Goal: Transaction & Acquisition: Book appointment/travel/reservation

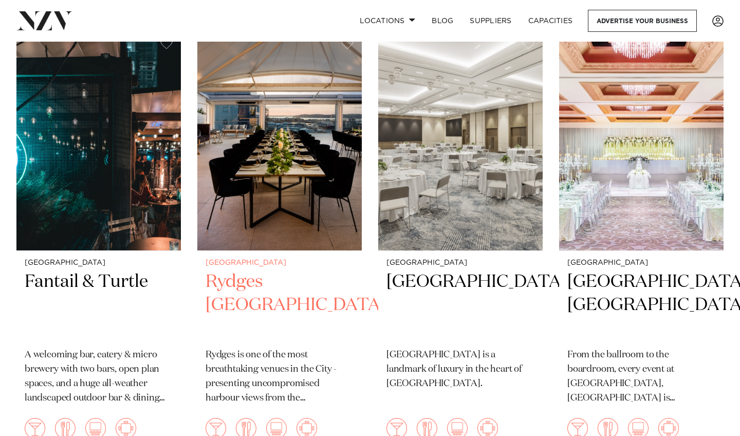
scroll to position [232, 0]
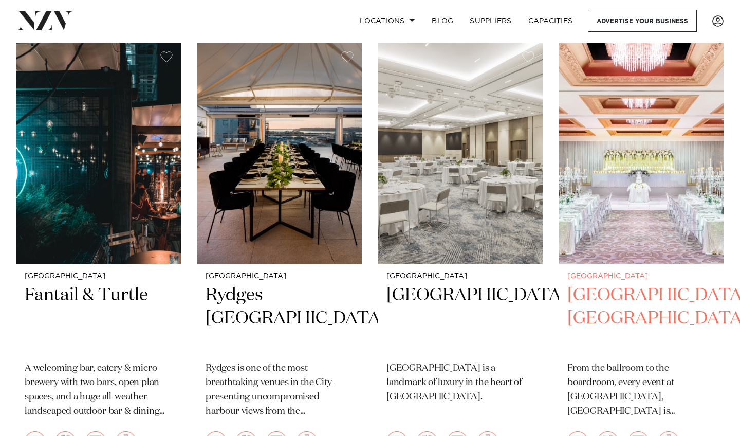
click at [652, 172] on img at bounding box center [641, 153] width 164 height 220
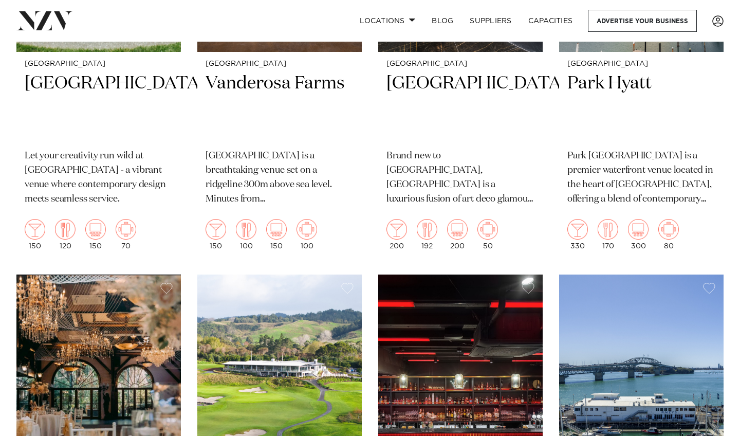
scroll to position [647, 0]
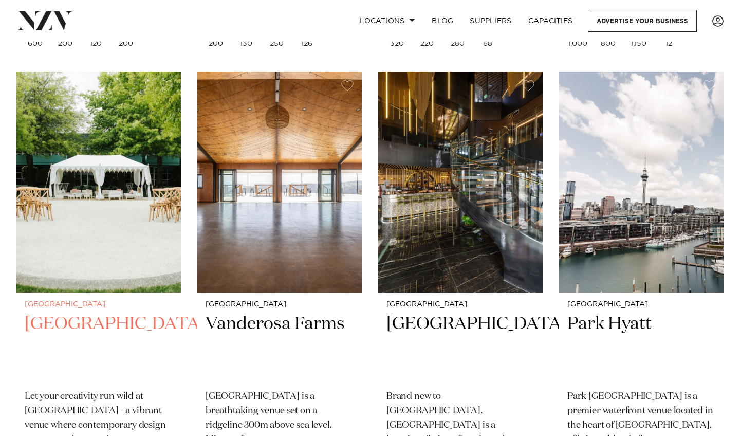
click at [142, 219] on img at bounding box center [98, 182] width 164 height 220
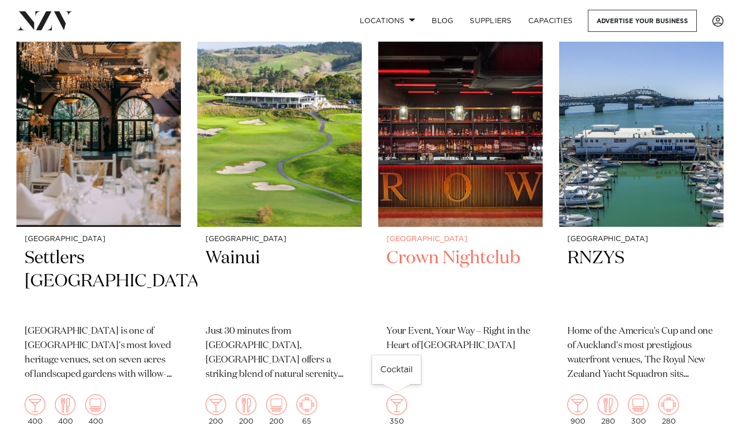
scroll to position [1157, 0]
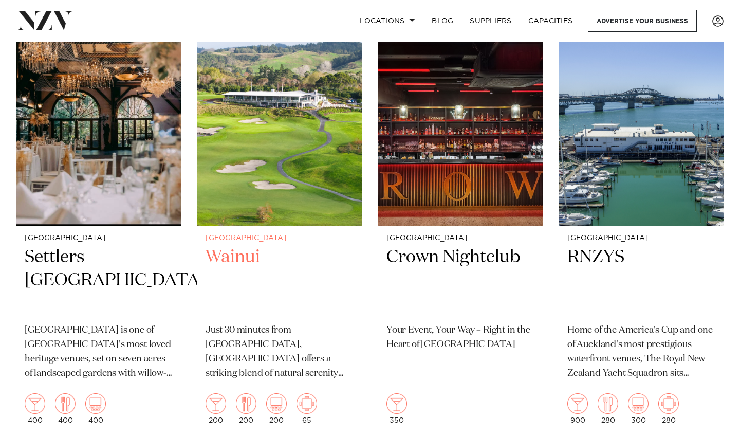
click at [290, 150] on img at bounding box center [279, 115] width 164 height 220
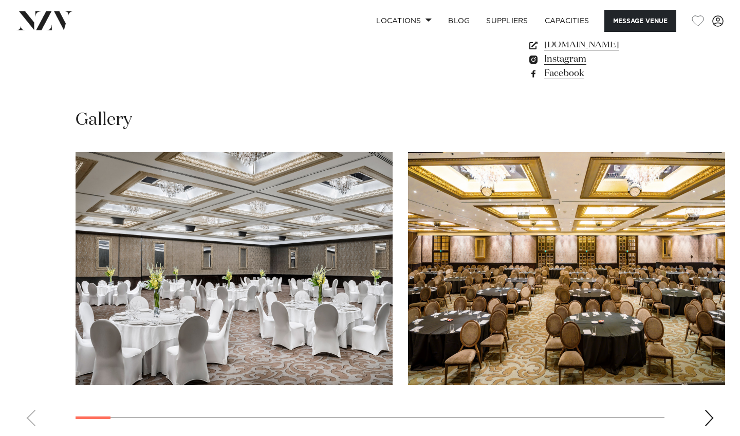
scroll to position [912, 0]
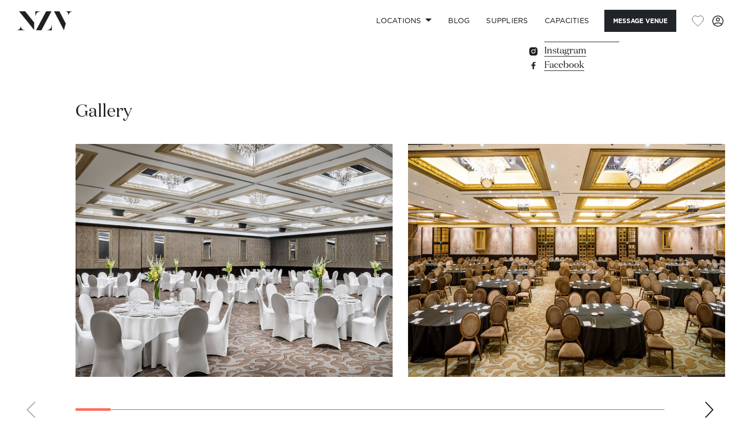
click at [711, 401] on div "Next slide" at bounding box center [709, 409] width 10 height 16
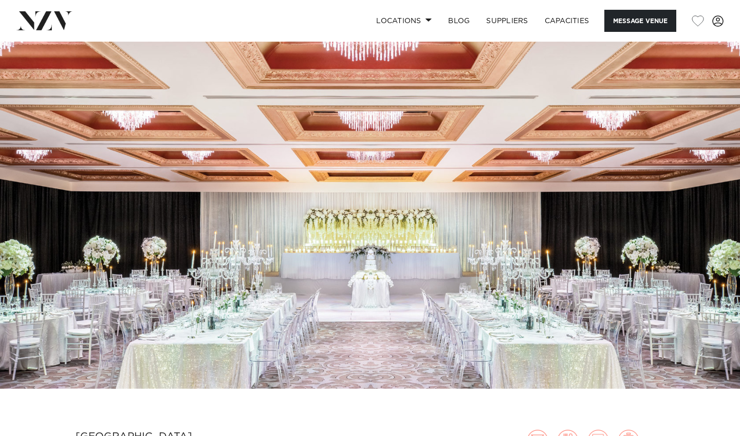
scroll to position [0, 0]
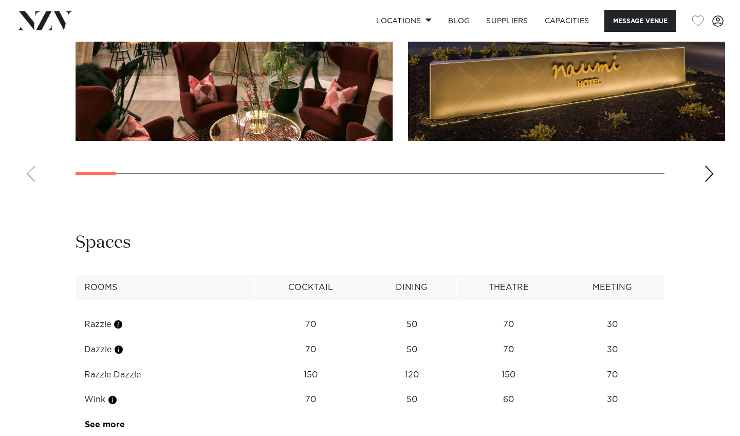
scroll to position [1247, 0]
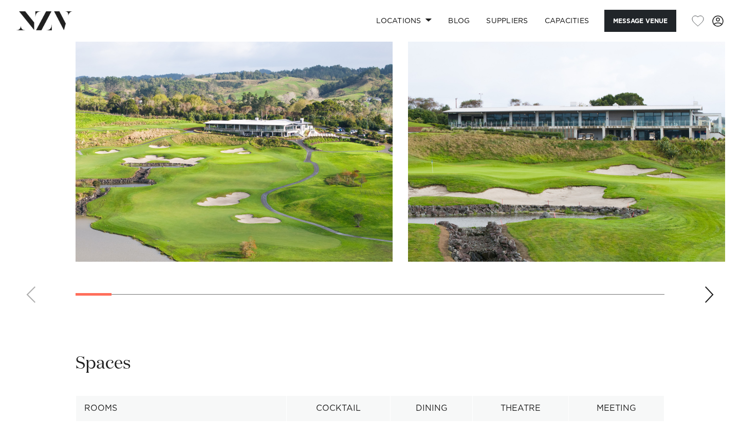
scroll to position [996, 0]
click at [704, 288] on div "Next slide" at bounding box center [709, 294] width 10 height 16
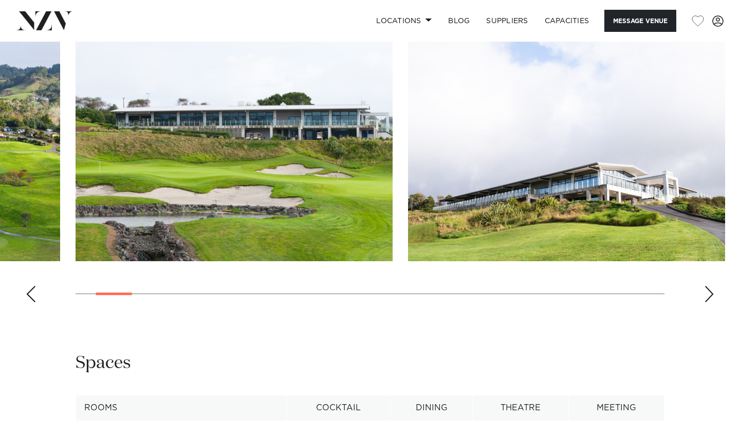
click at [704, 288] on div "Next slide" at bounding box center [709, 294] width 10 height 16
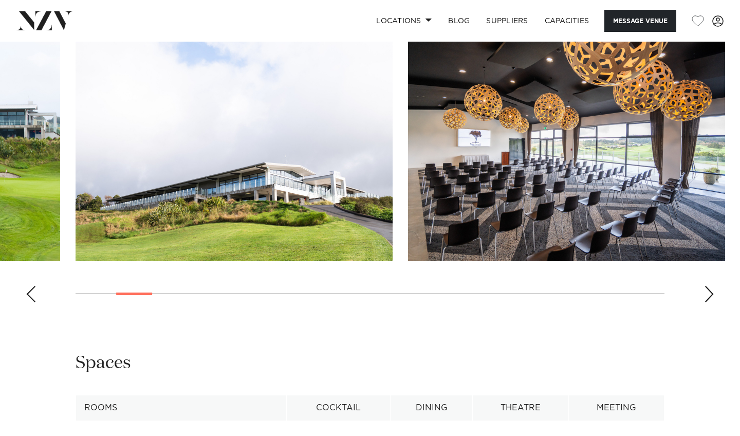
click at [704, 288] on div "Next slide" at bounding box center [709, 294] width 10 height 16
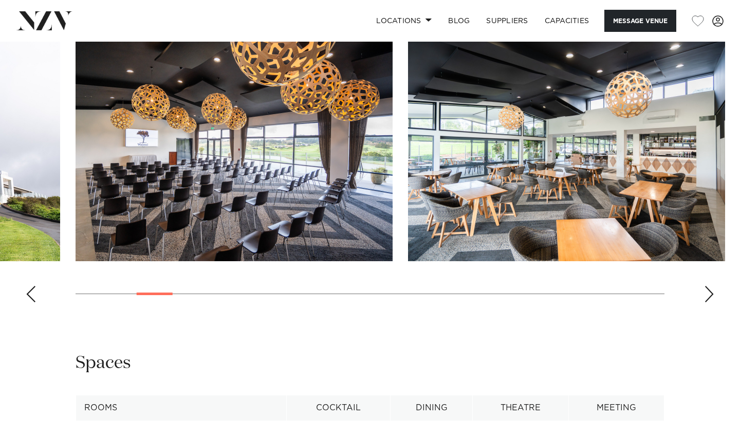
click at [704, 288] on div "Next slide" at bounding box center [709, 294] width 10 height 16
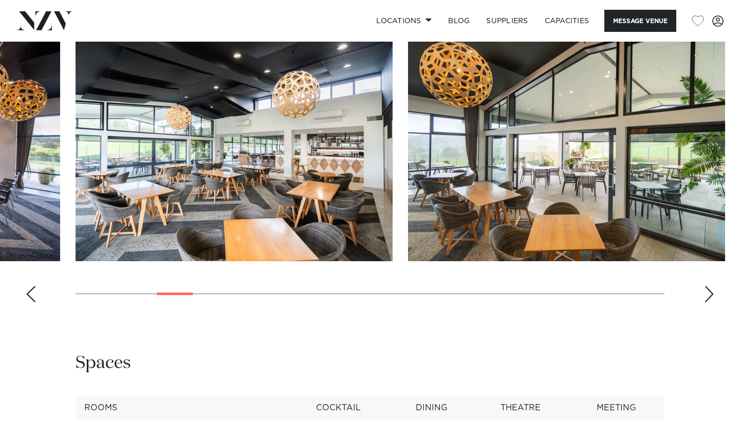
click at [704, 288] on div "Next slide" at bounding box center [709, 294] width 10 height 16
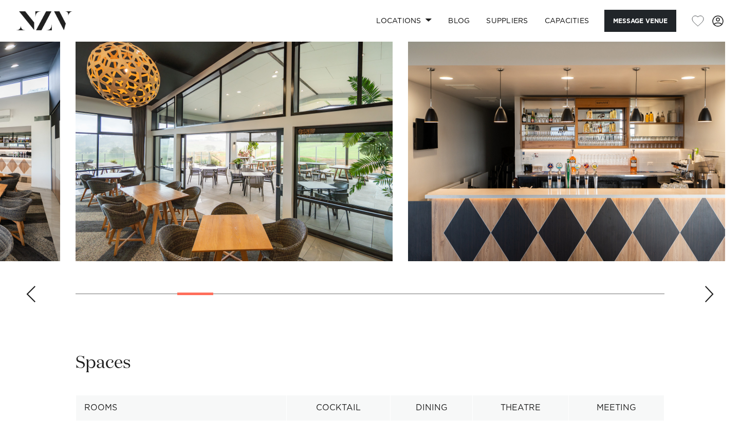
click at [704, 288] on div "Next slide" at bounding box center [709, 294] width 10 height 16
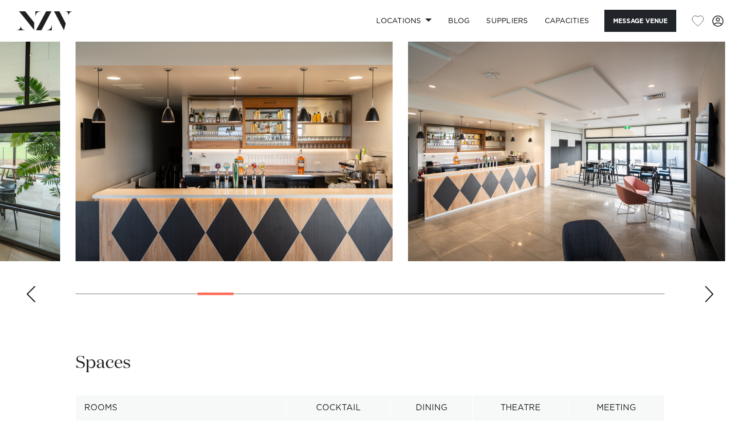
click at [704, 288] on div "Next slide" at bounding box center [709, 294] width 10 height 16
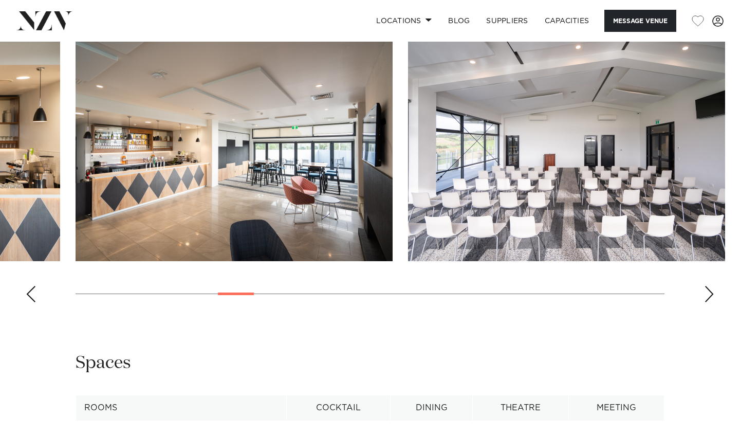
click at [704, 288] on div "Next slide" at bounding box center [709, 294] width 10 height 16
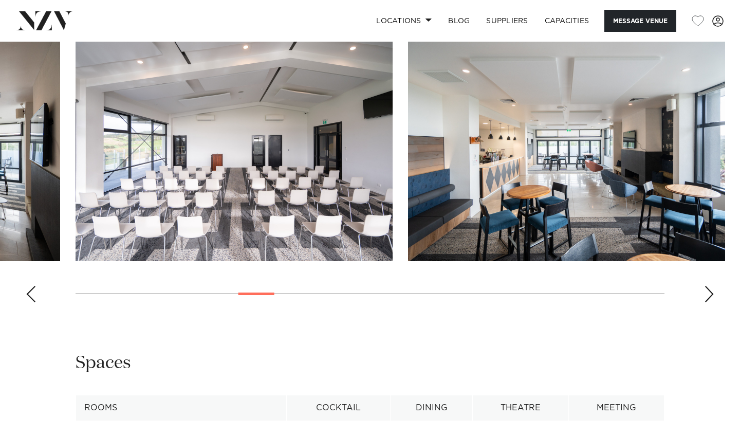
click at [704, 288] on div "Next slide" at bounding box center [709, 294] width 10 height 16
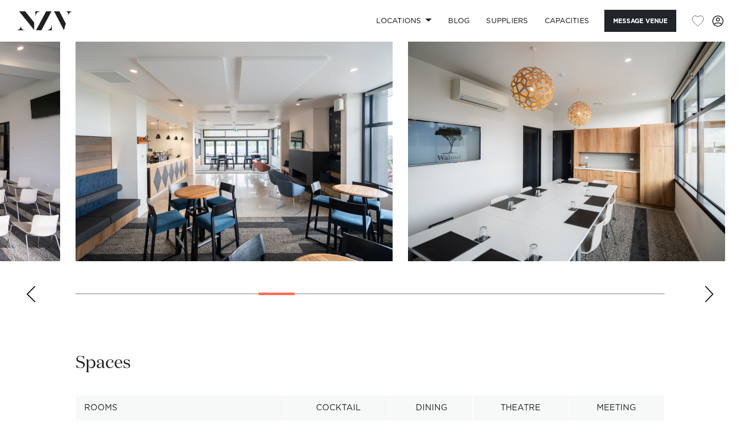
click at [704, 288] on div "Next slide" at bounding box center [709, 294] width 10 height 16
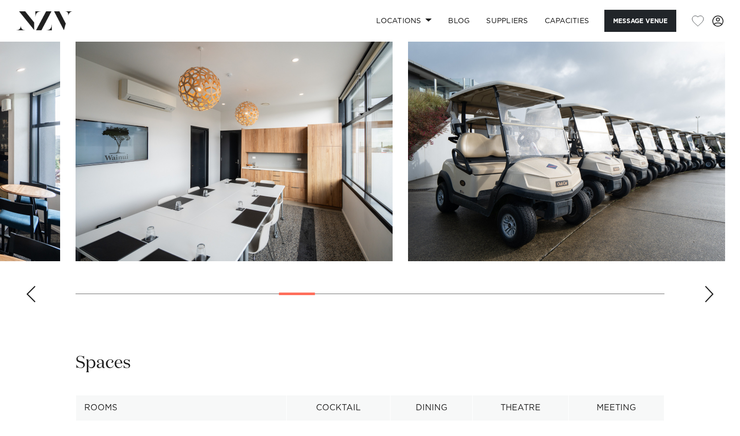
click at [704, 288] on div "Next slide" at bounding box center [709, 294] width 10 height 16
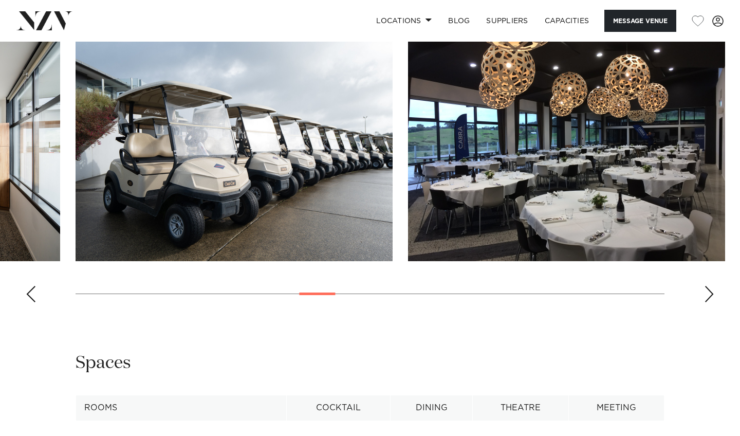
click at [704, 288] on div "Next slide" at bounding box center [709, 294] width 10 height 16
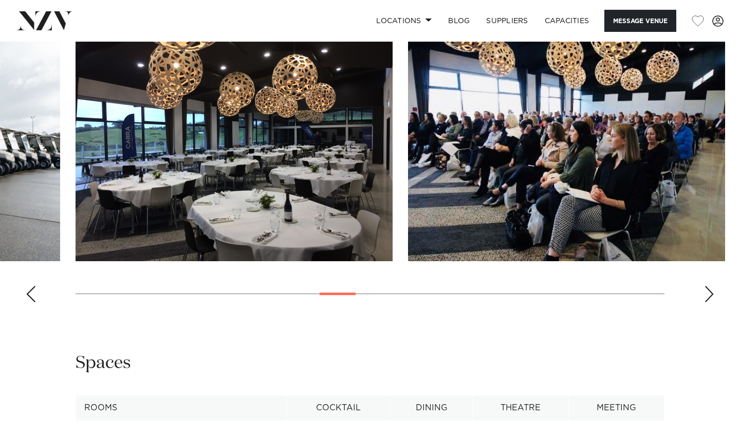
click at [704, 288] on div "Next slide" at bounding box center [709, 294] width 10 height 16
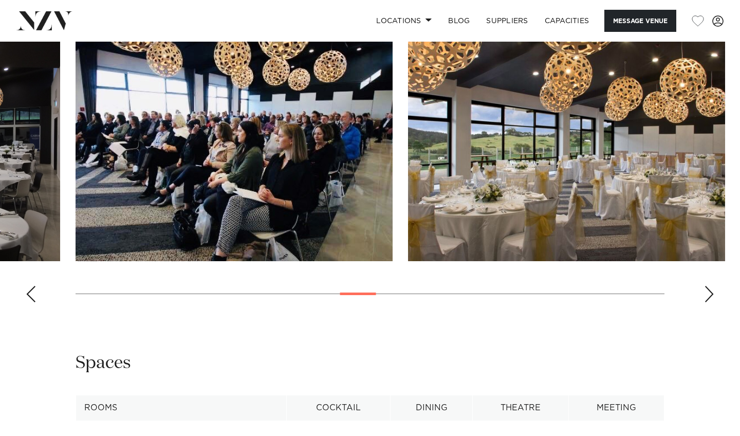
click at [704, 288] on div "Next slide" at bounding box center [709, 294] width 10 height 16
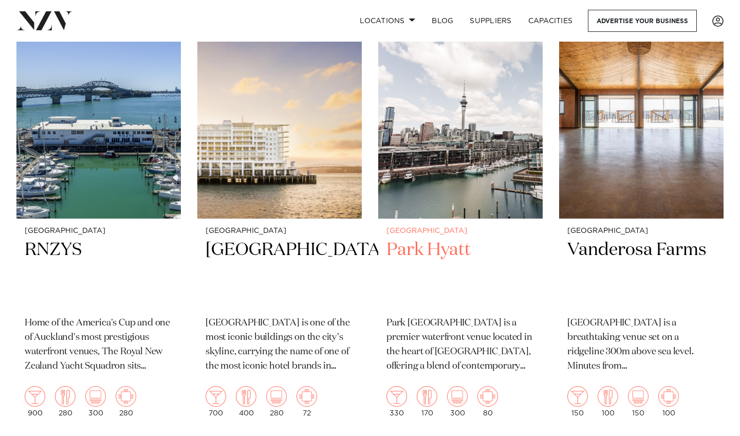
scroll to position [1164, 0]
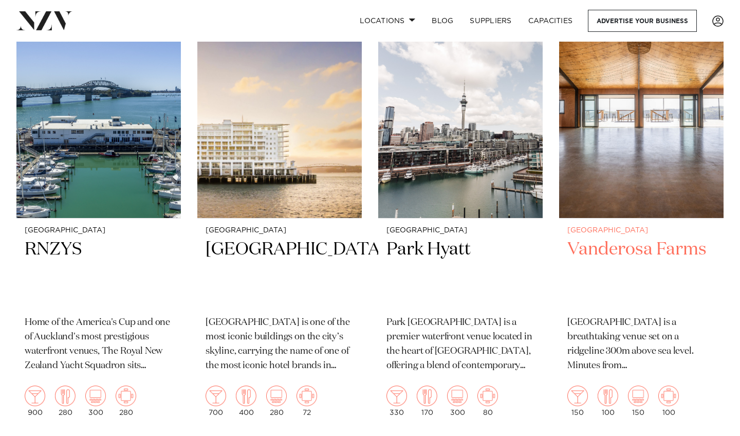
click at [672, 122] on img at bounding box center [641, 107] width 164 height 220
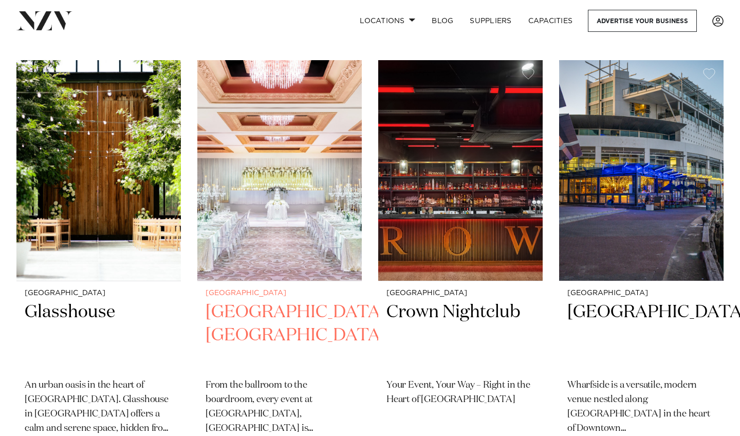
scroll to position [1992, 0]
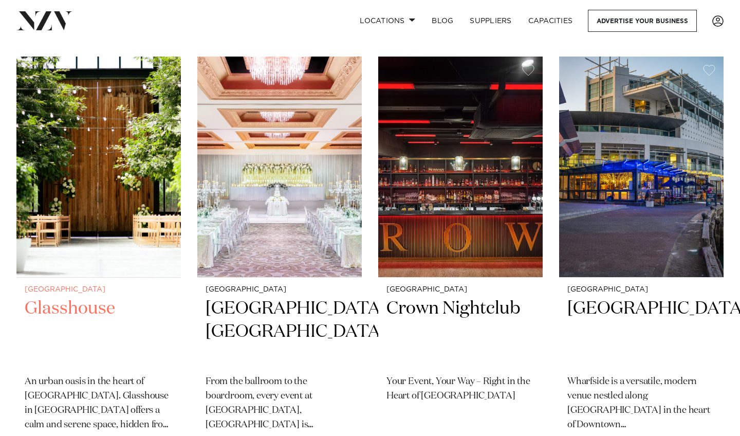
click at [120, 161] on img at bounding box center [98, 167] width 164 height 220
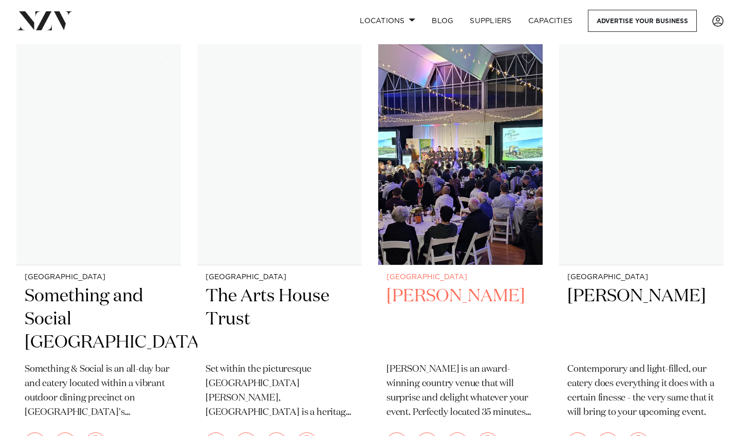
scroll to position [3800, 0]
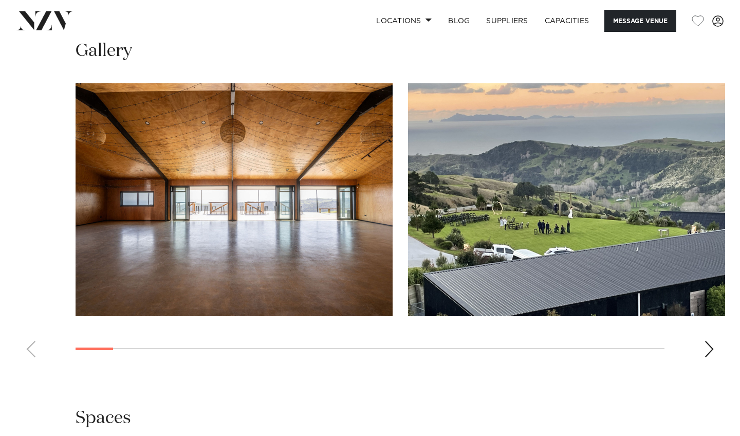
scroll to position [968, 0]
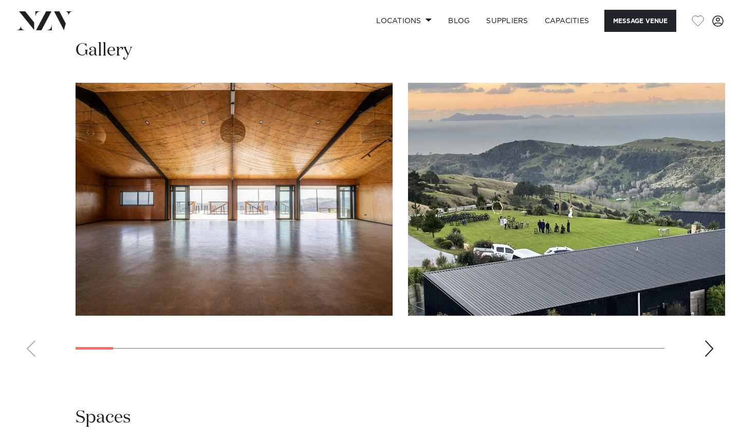
click at [710, 340] on div "Next slide" at bounding box center [709, 348] width 10 height 16
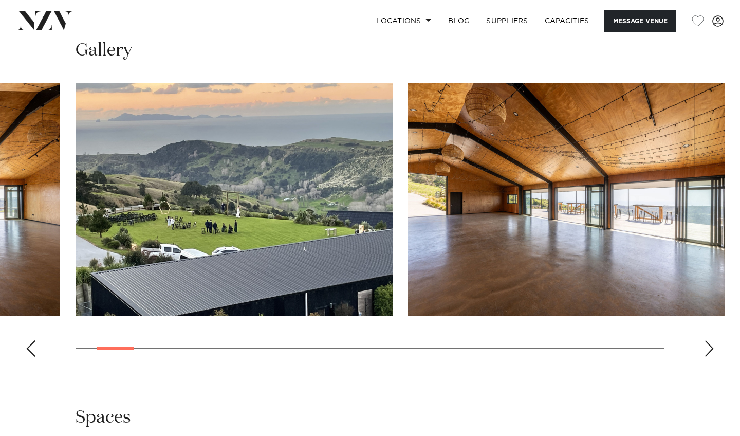
click at [710, 340] on div "Next slide" at bounding box center [709, 348] width 10 height 16
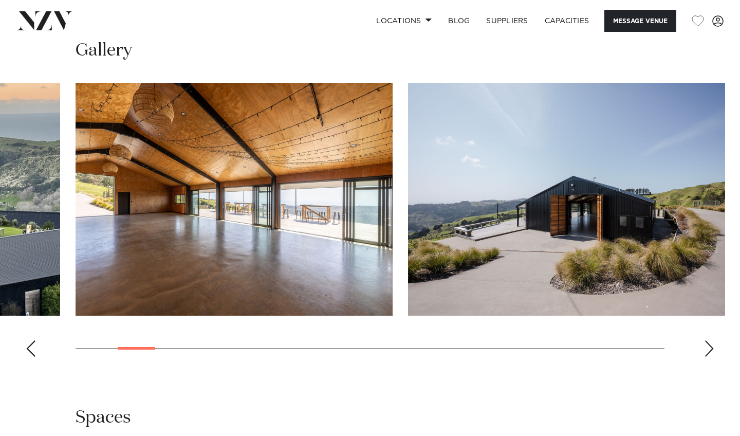
click at [710, 340] on div "Next slide" at bounding box center [709, 348] width 10 height 16
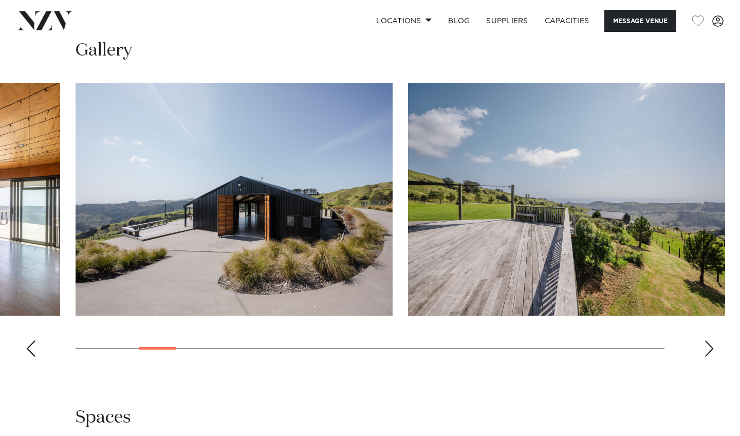
click at [710, 340] on div "Next slide" at bounding box center [709, 348] width 10 height 16
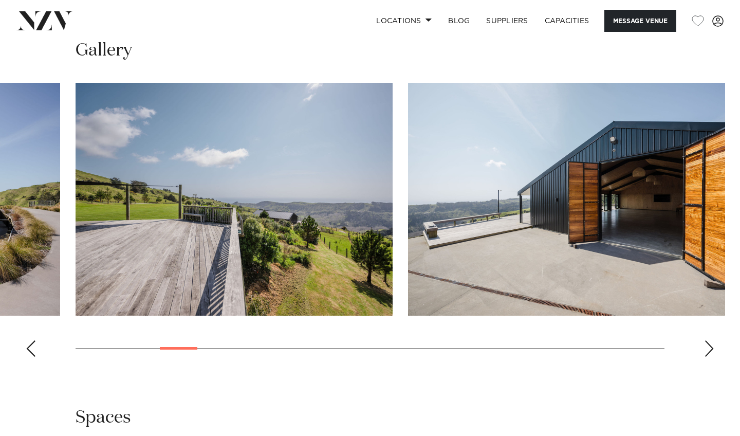
click at [710, 340] on div "Next slide" at bounding box center [709, 348] width 10 height 16
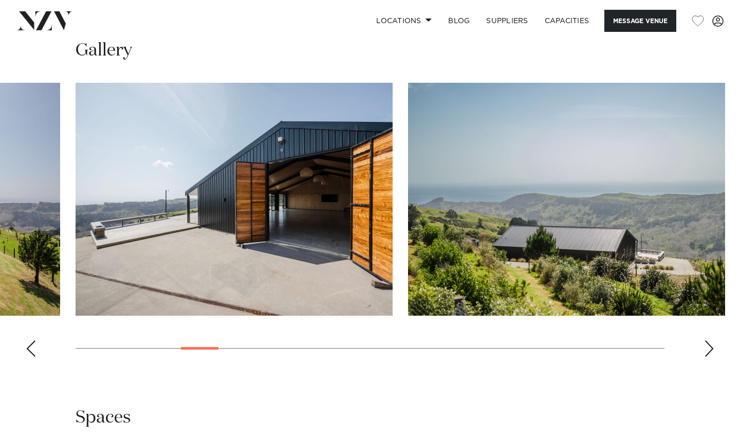
click at [710, 340] on div "Next slide" at bounding box center [709, 348] width 10 height 16
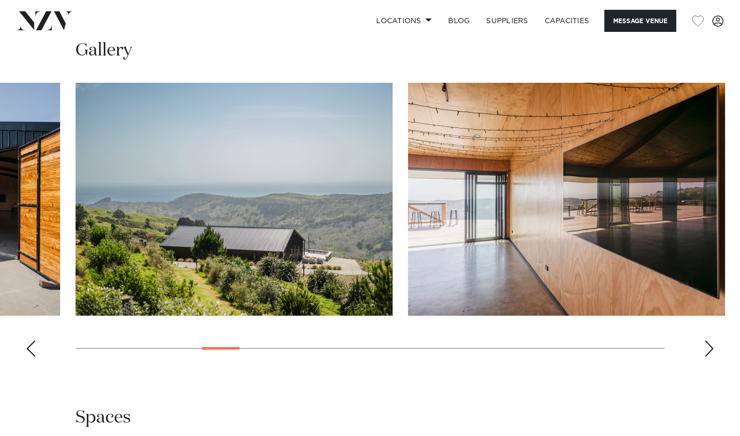
click at [710, 340] on div "Next slide" at bounding box center [709, 348] width 10 height 16
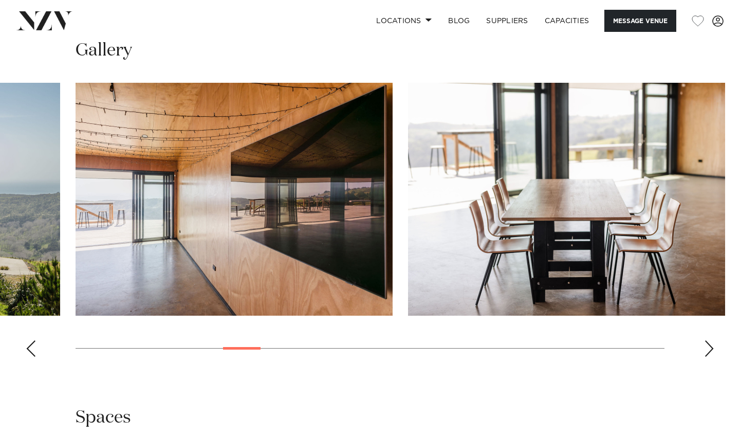
click at [710, 340] on div "Next slide" at bounding box center [709, 348] width 10 height 16
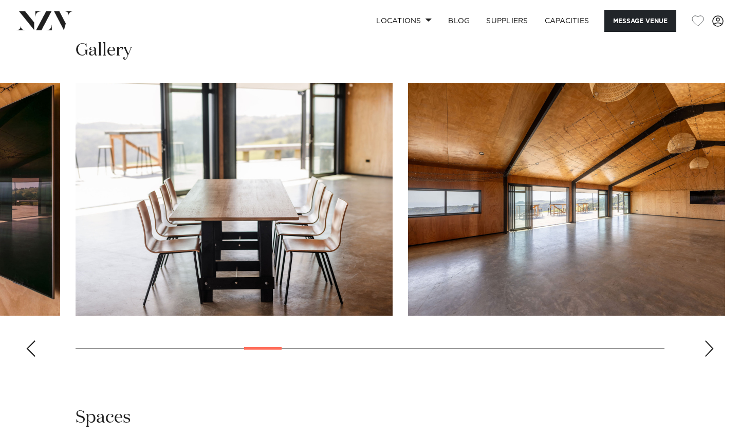
click at [710, 340] on div "Next slide" at bounding box center [709, 348] width 10 height 16
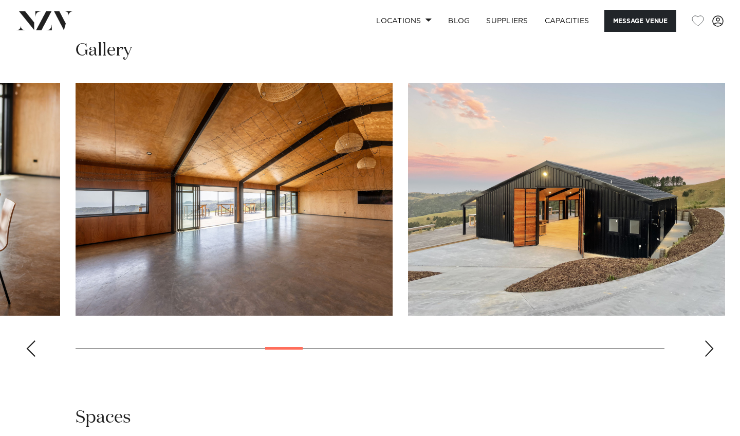
click at [710, 340] on div "Next slide" at bounding box center [709, 348] width 10 height 16
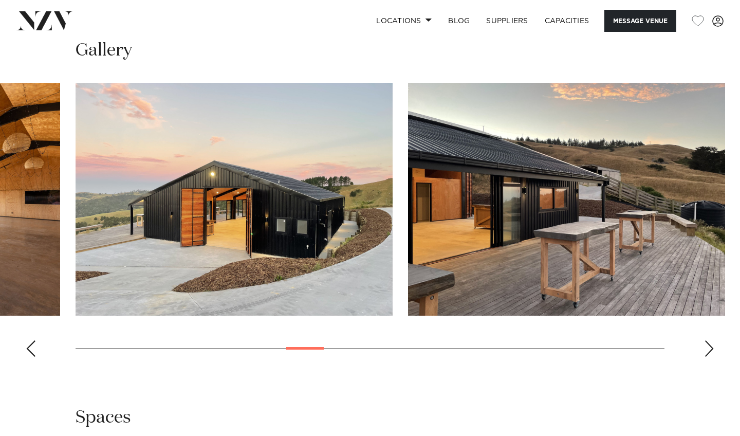
click at [710, 340] on div "Next slide" at bounding box center [709, 348] width 10 height 16
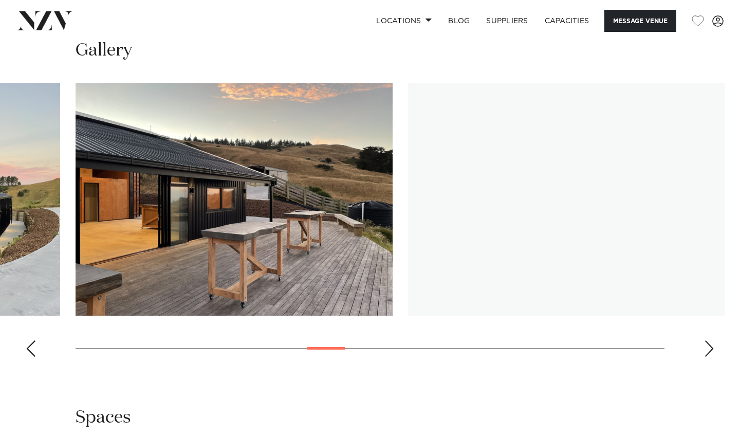
click at [710, 340] on div "Next slide" at bounding box center [709, 348] width 10 height 16
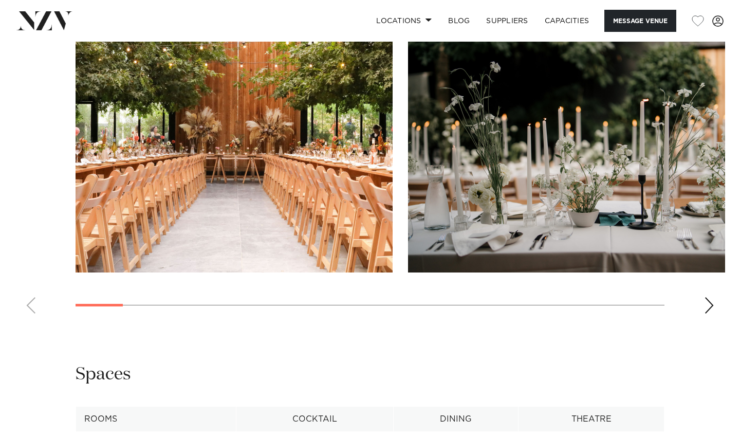
scroll to position [1024, 0]
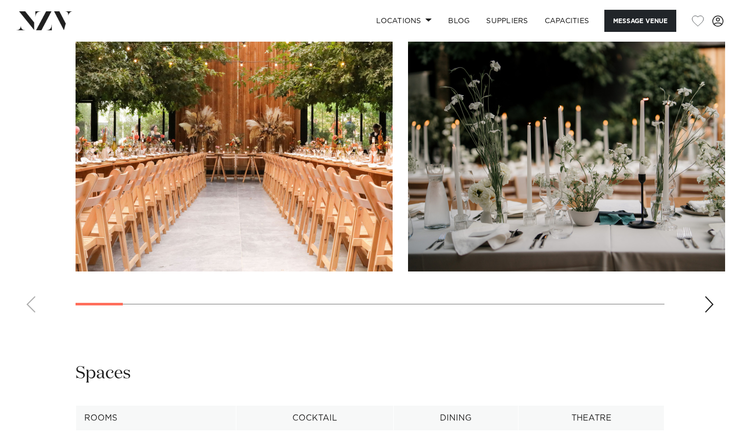
click at [712, 298] on div "Next slide" at bounding box center [709, 304] width 10 height 16
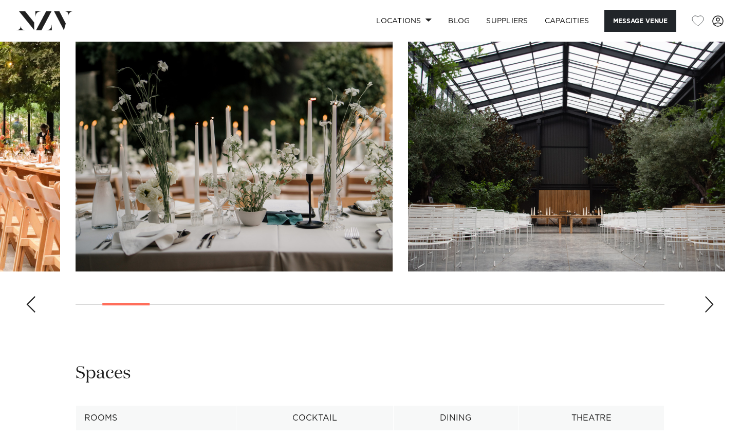
click at [712, 298] on div "Next slide" at bounding box center [709, 304] width 10 height 16
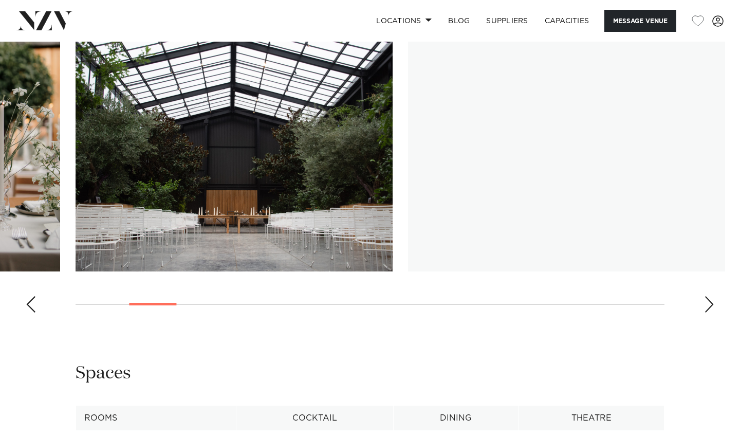
click at [712, 298] on div "Next slide" at bounding box center [709, 304] width 10 height 16
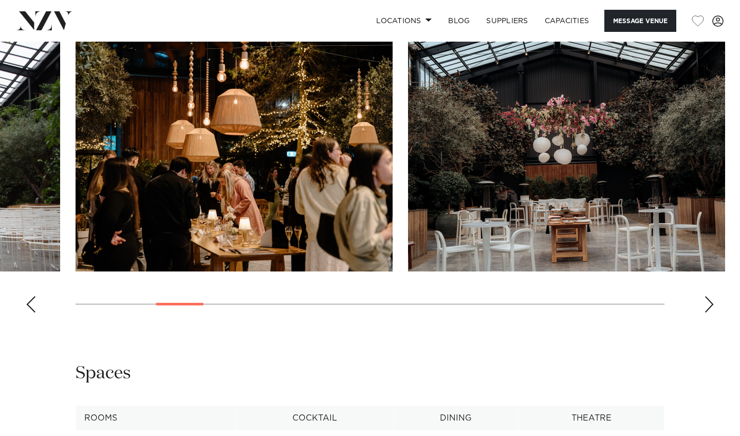
click at [712, 298] on div "Next slide" at bounding box center [709, 304] width 10 height 16
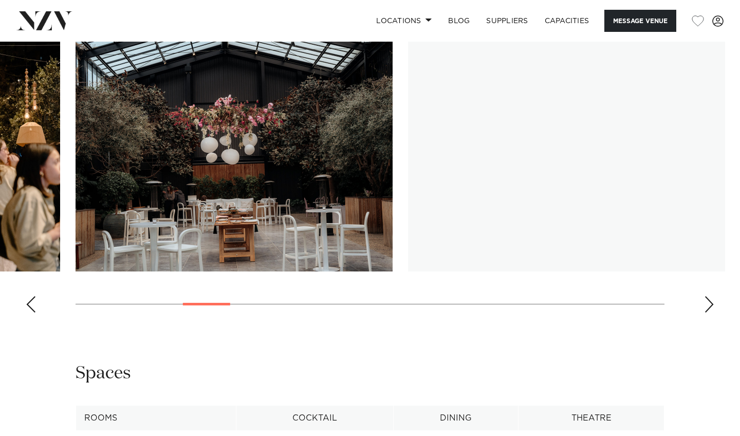
click at [712, 298] on div "Next slide" at bounding box center [709, 304] width 10 height 16
